Goal: Task Accomplishment & Management: Use online tool/utility

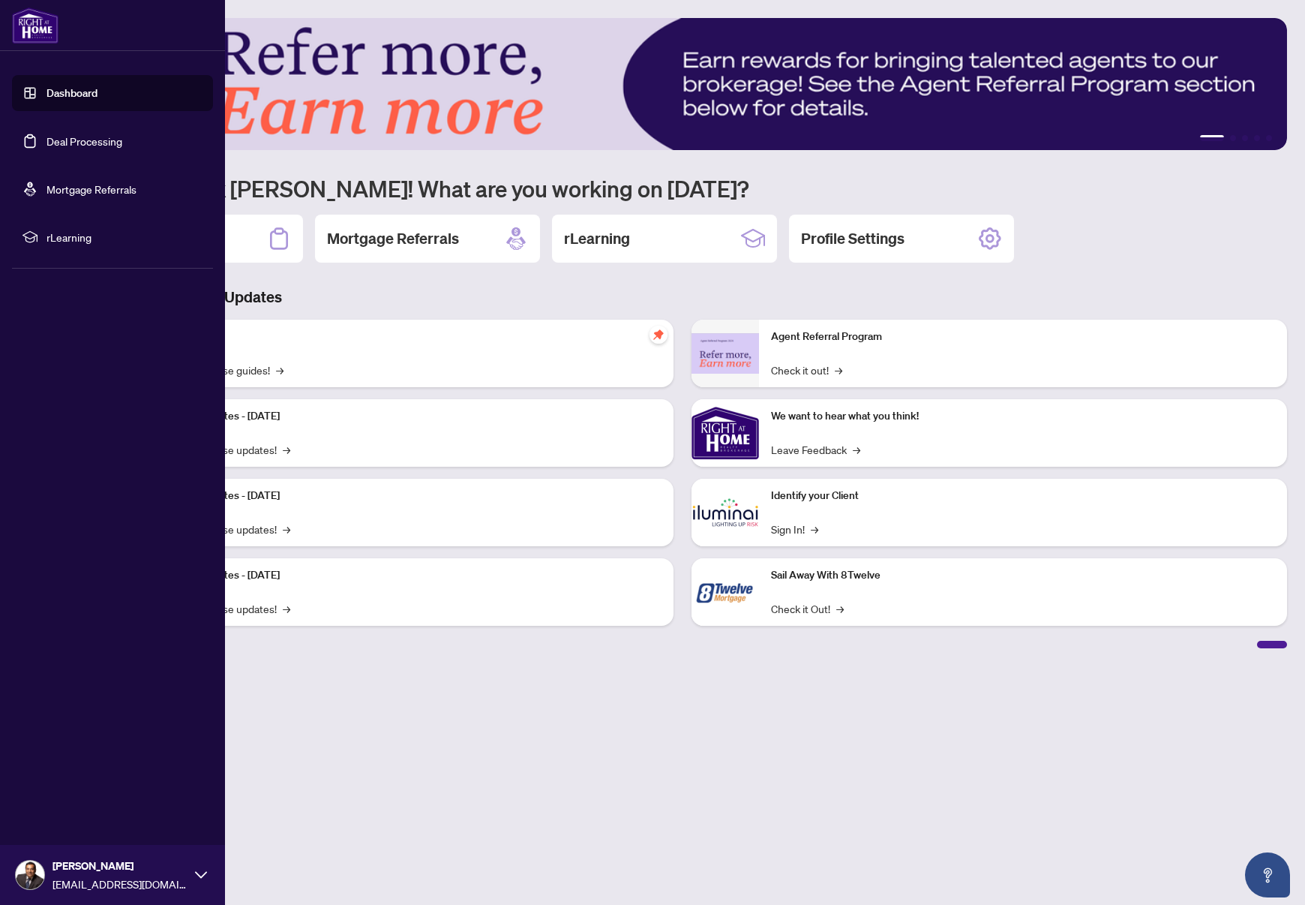
click at [56, 90] on link "Dashboard" at bounding box center [72, 93] width 51 height 14
click at [87, 100] on link "Dashboard" at bounding box center [72, 93] width 51 height 14
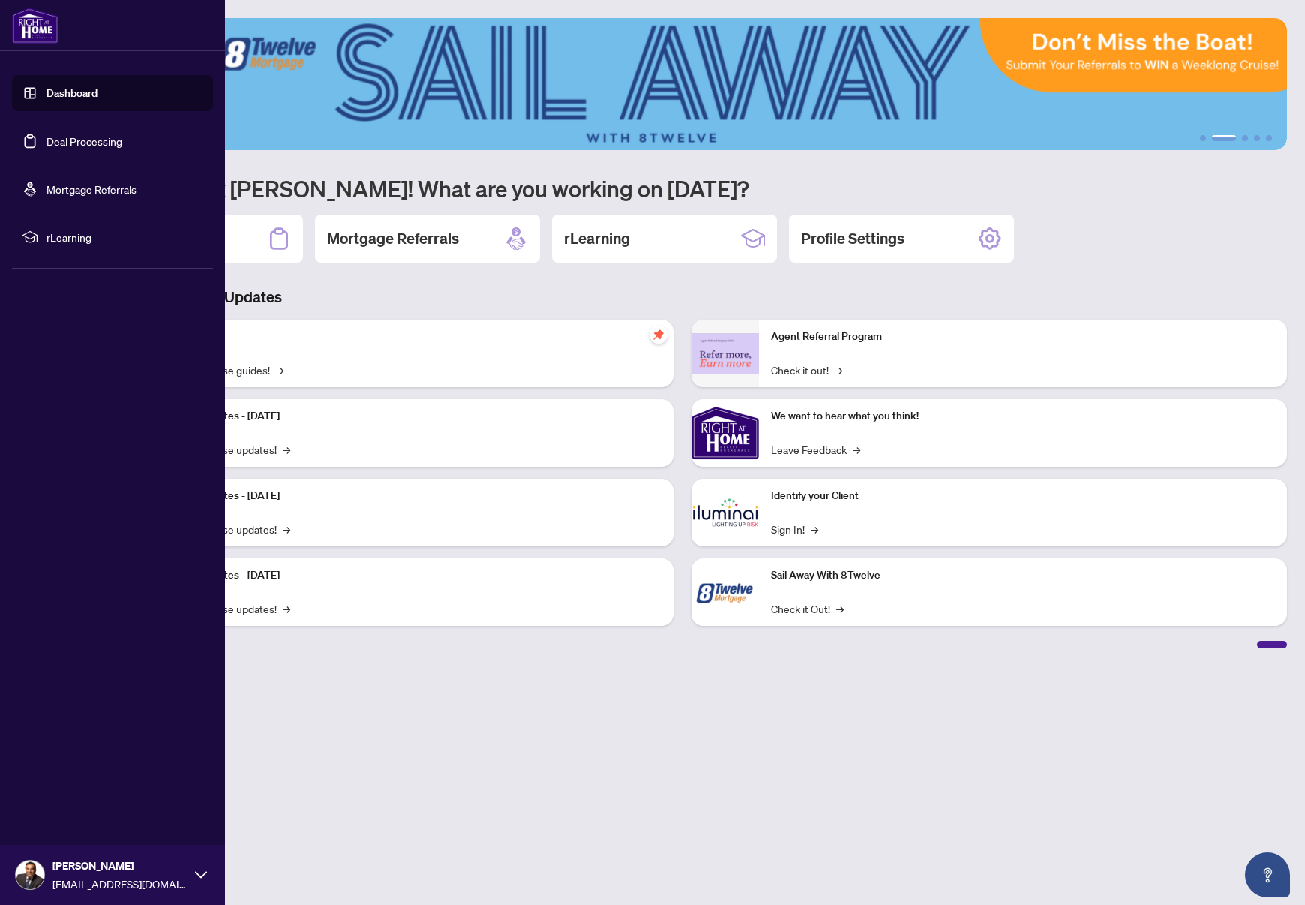
click at [71, 91] on link "Dashboard" at bounding box center [72, 93] width 51 height 14
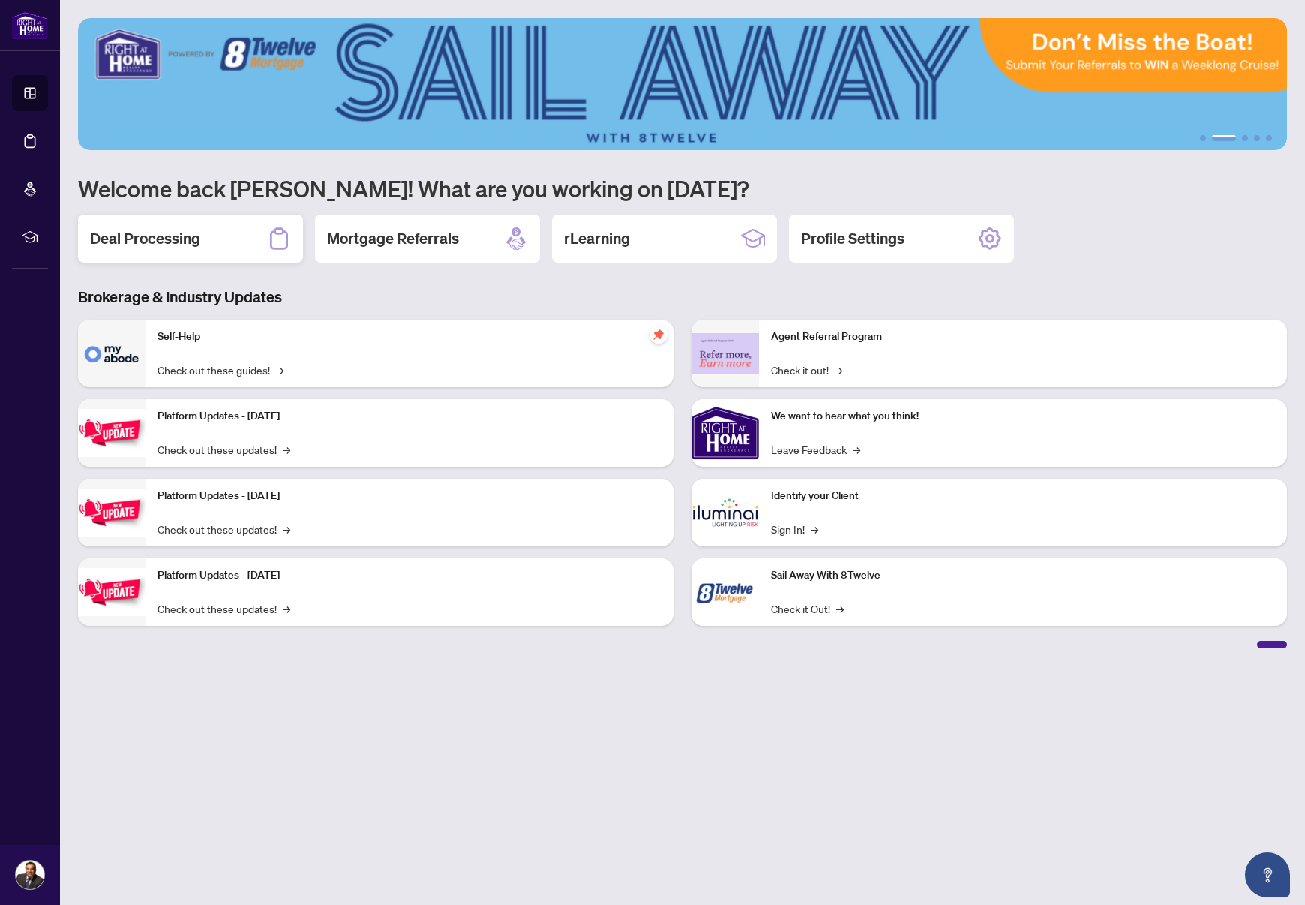
click at [145, 242] on h2 "Deal Processing" at bounding box center [145, 238] width 110 height 21
